Goal: Task Accomplishment & Management: Manage account settings

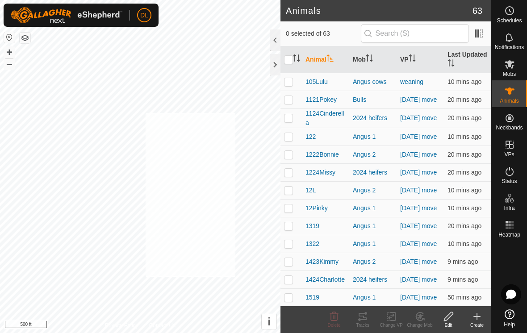
checkbox input "true"
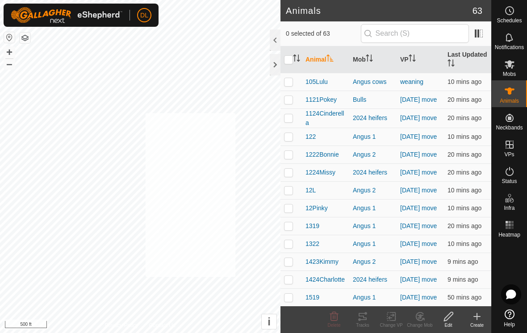
checkbox input "true"
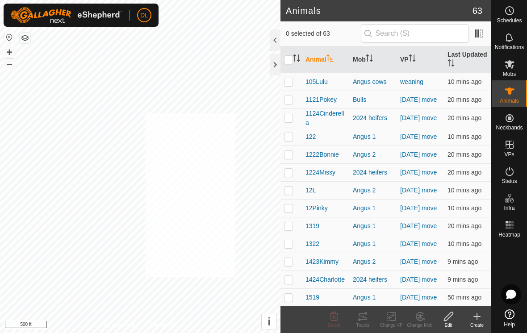
checkbox input "true"
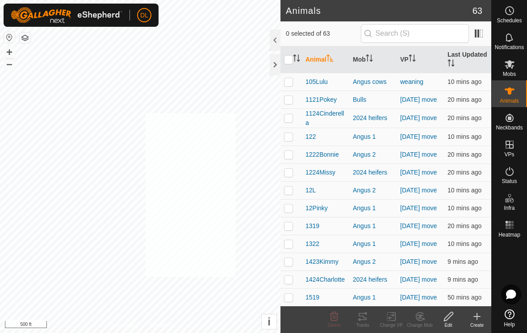
checkbox input "true"
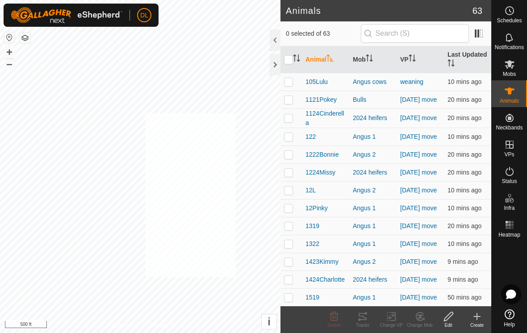
checkbox input "true"
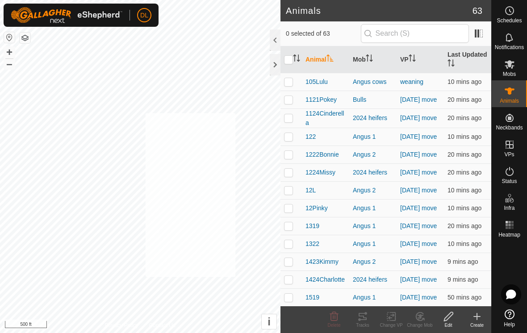
checkbox input "true"
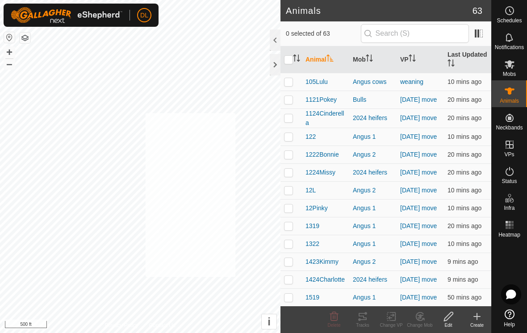
checkbox input "true"
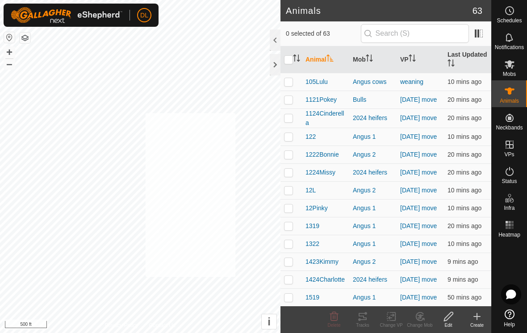
checkbox input "true"
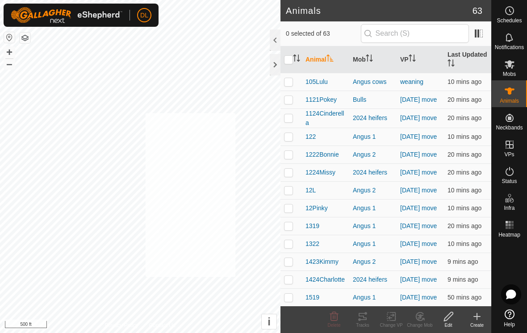
checkbox input "true"
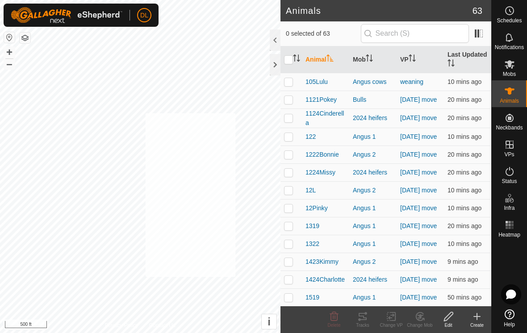
checkbox input "true"
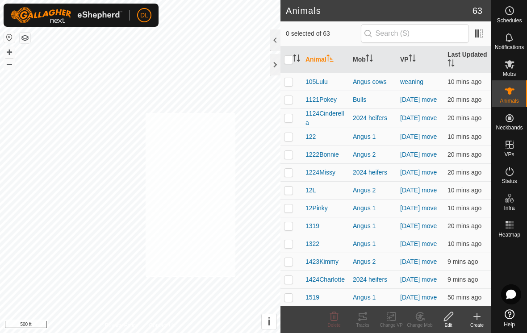
checkbox input "true"
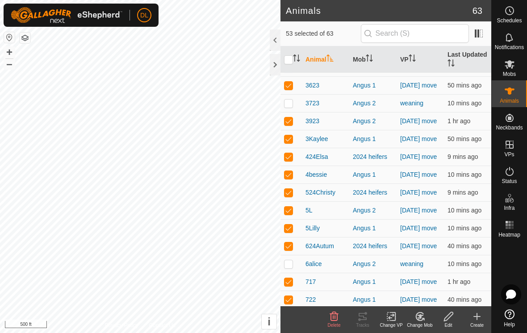
scroll to position [802, 0]
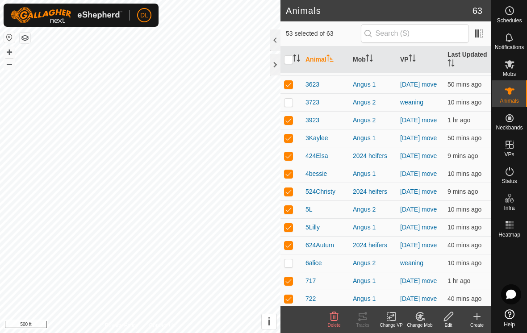
click at [392, 322] on div "Change VP" at bounding box center [391, 325] width 29 height 7
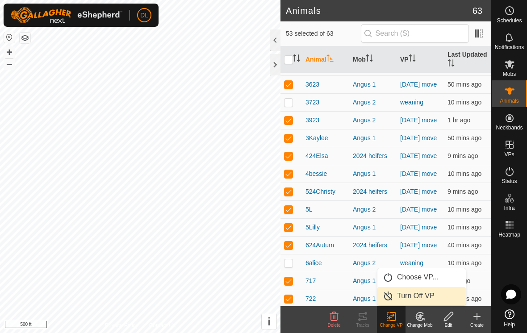
click at [415, 296] on span "Turn Off VP" at bounding box center [415, 296] width 37 height 11
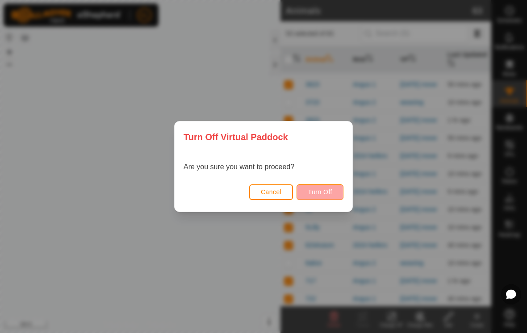
click at [322, 194] on span "Turn Off" at bounding box center [320, 191] width 25 height 7
